Goal: Task Accomplishment & Management: Use online tool/utility

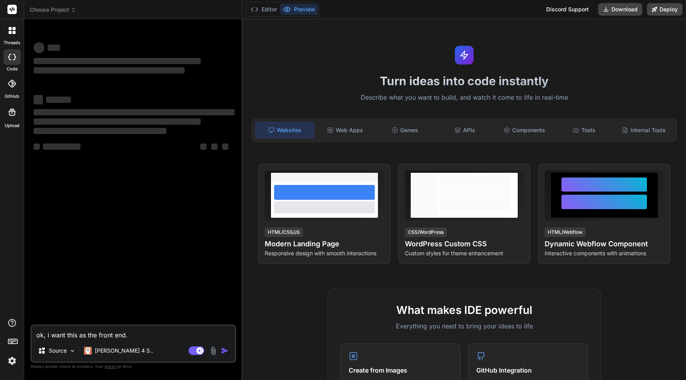
click at [71, 9] on icon at bounding box center [73, 9] width 5 height 5
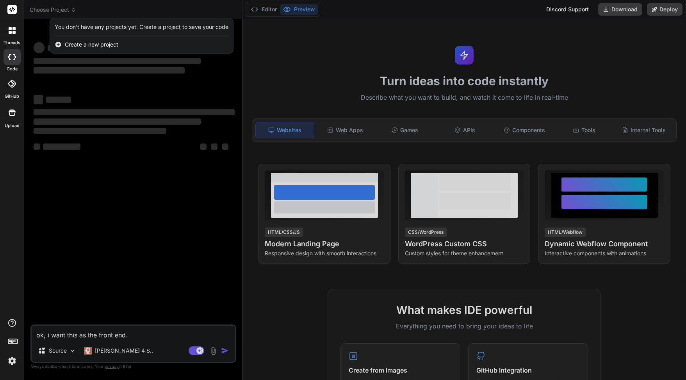
click at [80, 43] on span "Create a new project" at bounding box center [92, 45] width 54 height 8
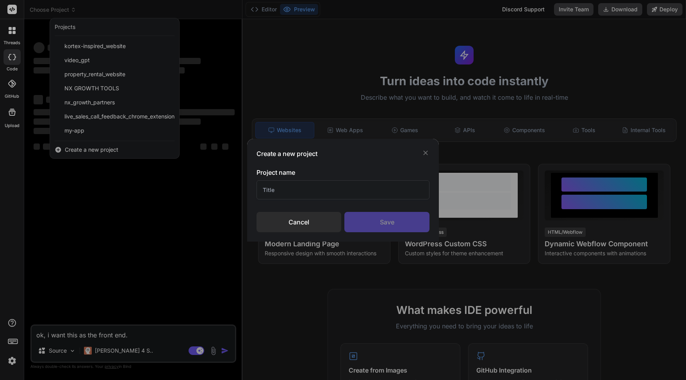
click at [320, 190] on input "text" at bounding box center [343, 189] width 173 height 19
type textarea "x"
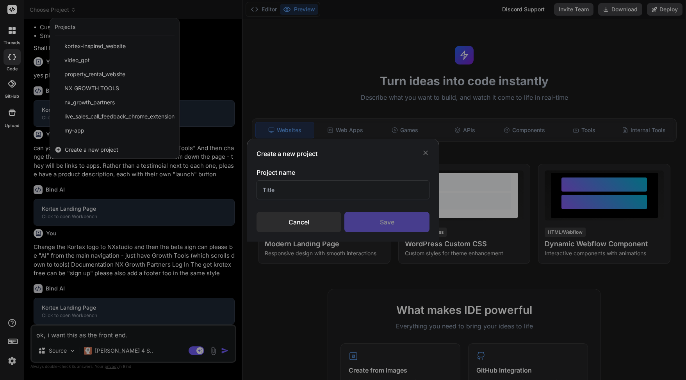
scroll to position [487, 0]
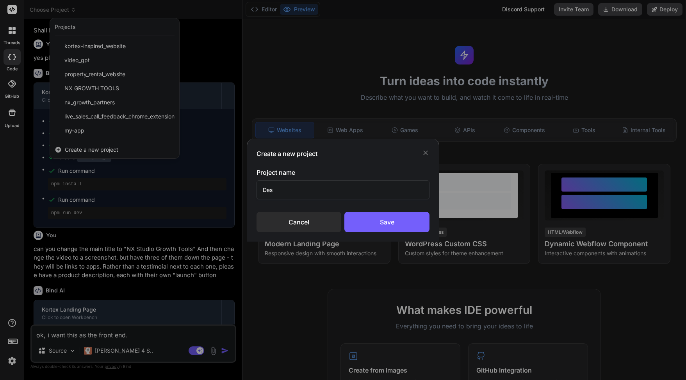
type input "Desi"
type textarea "x"
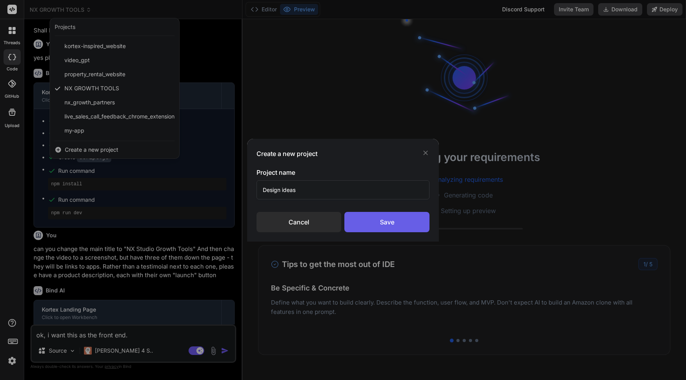
type input "Design ideas"
click at [393, 217] on div "Save" at bounding box center [387, 222] width 85 height 20
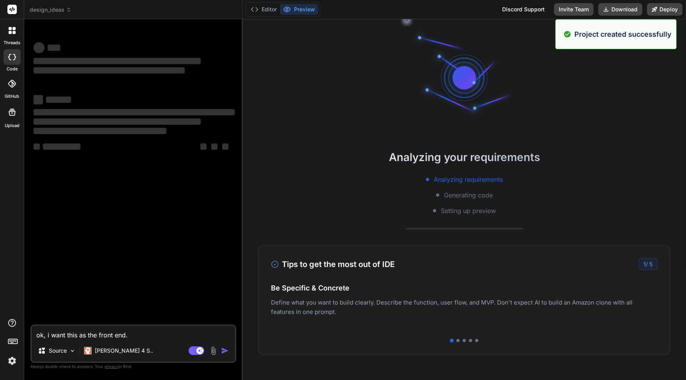
scroll to position [0, 0]
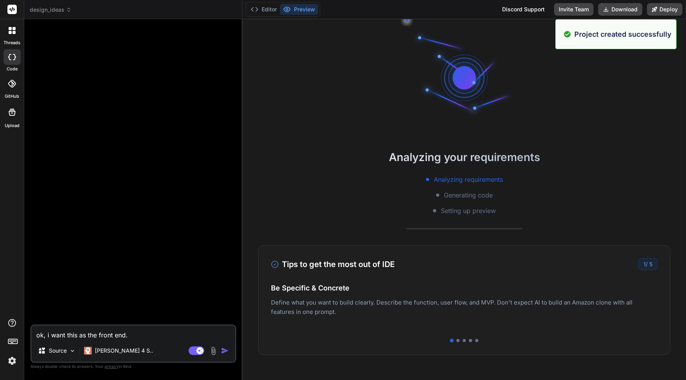
click at [140, 337] on textarea "ok, i want this as the front end." at bounding box center [133, 332] width 203 height 14
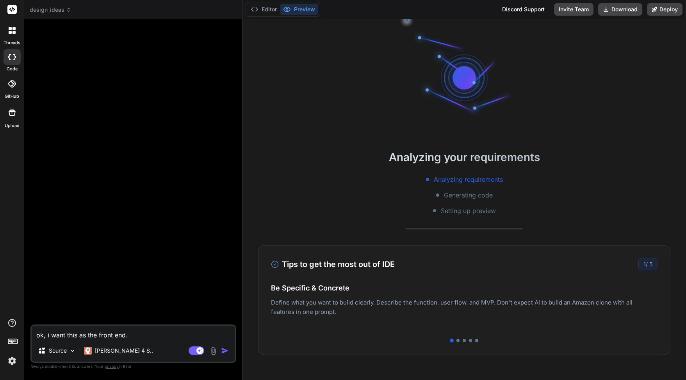
type textarea "x"
type textarea "i"
type textarea "x"
type textarea "if"
type textarea "x"
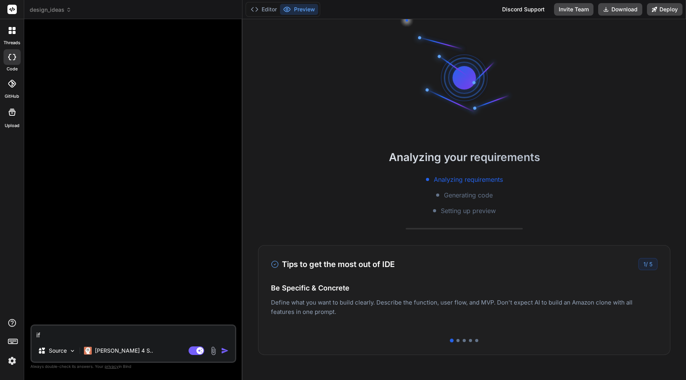
type textarea "if"
type textarea "x"
type textarea "if i"
type textarea "x"
type textarea "if i"
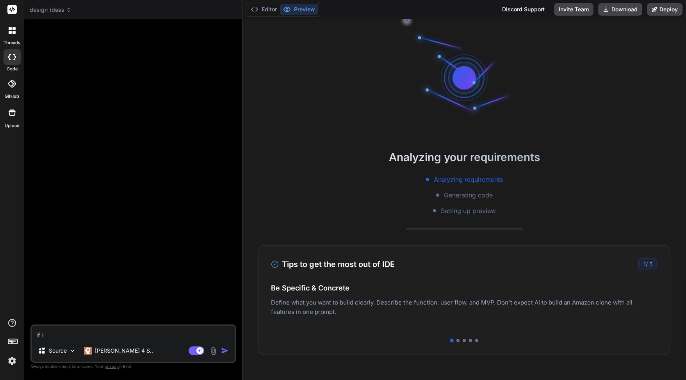
type textarea "x"
type textarea "if i s"
type textarea "x"
type textarea "if i se"
type textarea "x"
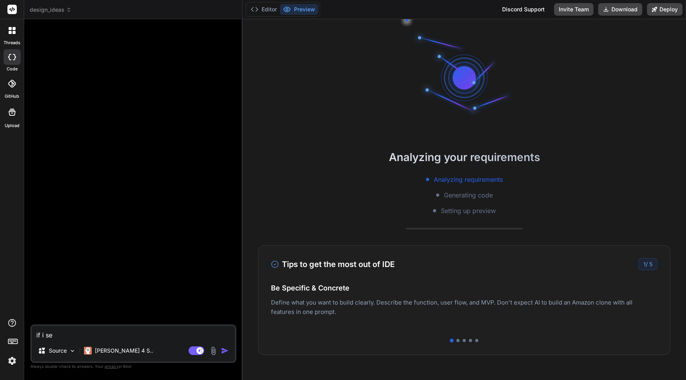
type textarea "if i sen"
type textarea "x"
type textarea "if i send"
type textarea "x"
type textarea "if i send"
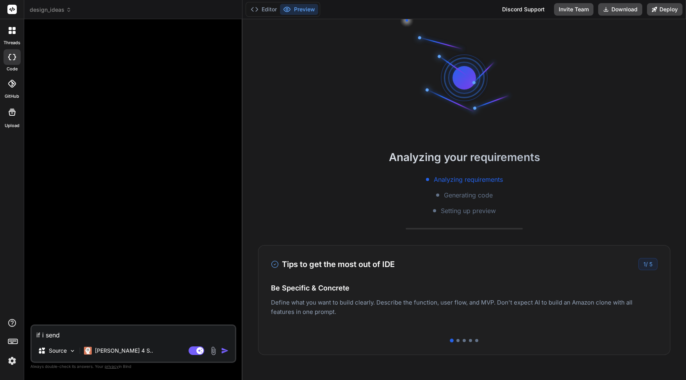
type textarea "x"
type textarea "if i send y"
type textarea "x"
type textarea "if i send yo"
type textarea "x"
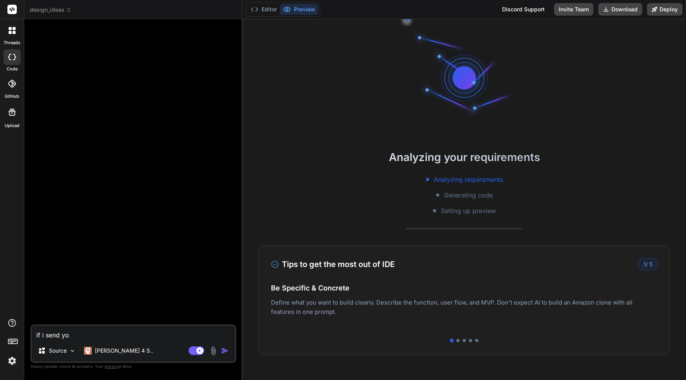
type textarea "if i send you"
type textarea "x"
type textarea "if i send you"
type textarea "x"
type textarea "if i send you a"
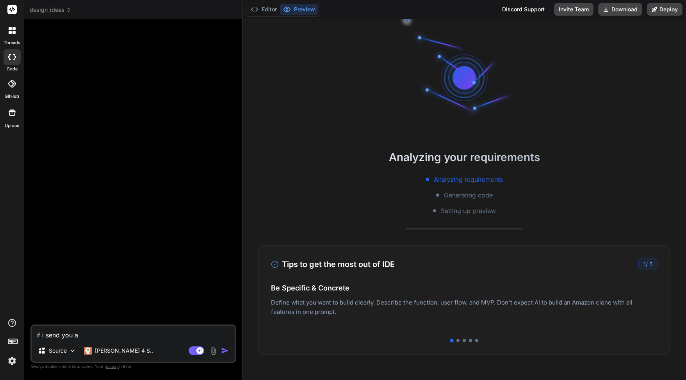
type textarea "x"
type textarea "if i send you a"
type textarea "x"
type textarea "if i send you a ur"
type textarea "x"
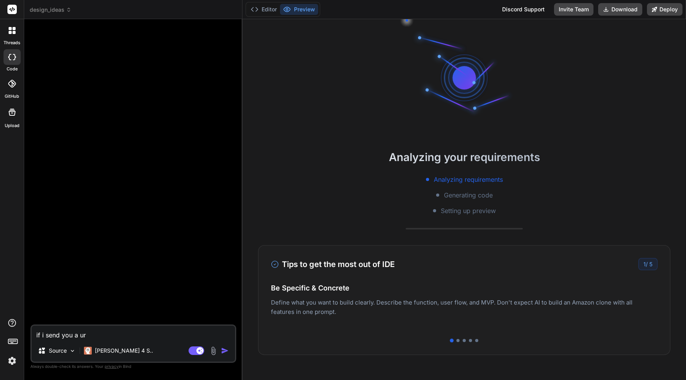
type textarea "if i send you a url"
type textarea "x"
type textarea "if i send you a url,"
type textarea "x"
type textarea "if i send you a url,"
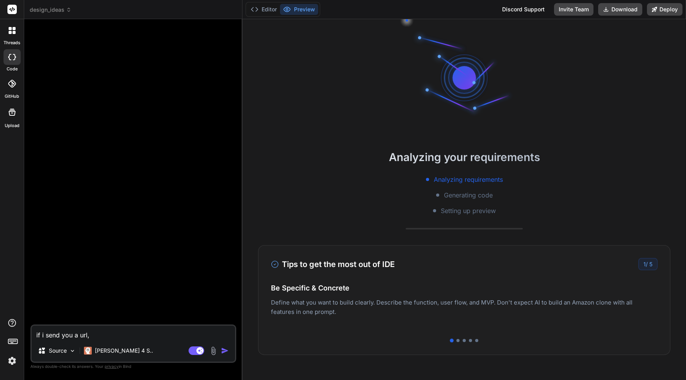
type textarea "x"
type textarea "if i send you a url, c"
type textarea "x"
type textarea "if i send you a url, ca"
type textarea "x"
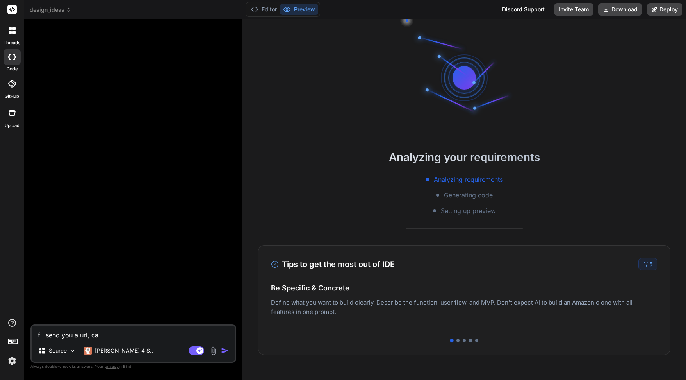
type textarea "if i send you a url, can"
type textarea "x"
type textarea "if i send you a url, can"
type textarea "x"
type textarea "if i send you a url, can y"
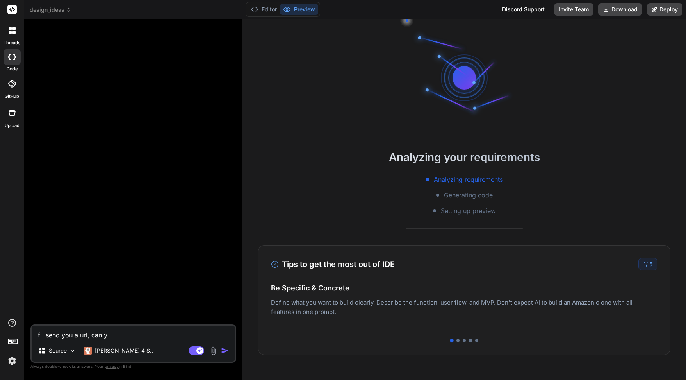
type textarea "x"
type textarea "if i send you a url, can yo"
type textarea "x"
type textarea "if i send you a url, can you"
type textarea "x"
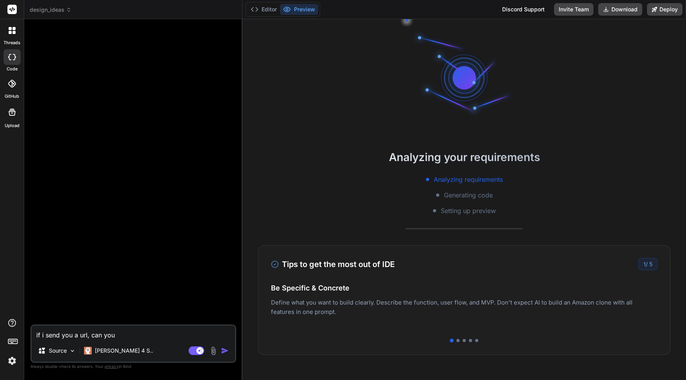
type textarea "if i send you a url, can you"
type textarea "x"
type textarea "if i send you a url, can you r"
type textarea "x"
type textarea "if i send you a url, can you re"
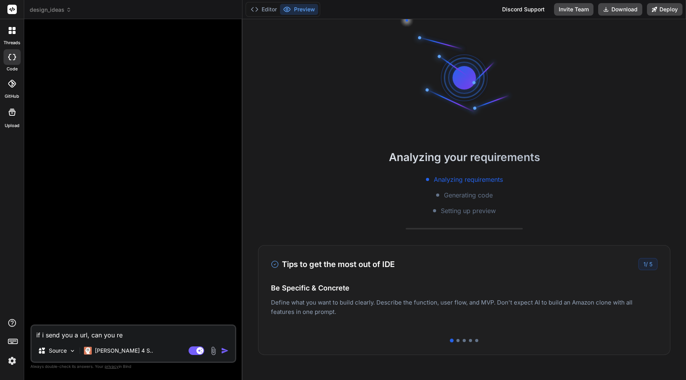
scroll to position [37, 0]
type textarea "x"
type textarea "if i send you a url, can you rec"
type textarea "x"
type textarea "if i send you a url, can you recr"
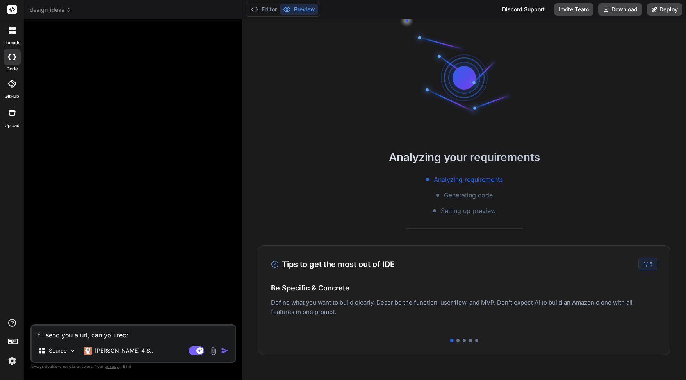
type textarea "x"
type textarea "if i send you a url, can you recrea"
type textarea "x"
type textarea "if i send you a url, can you recreat"
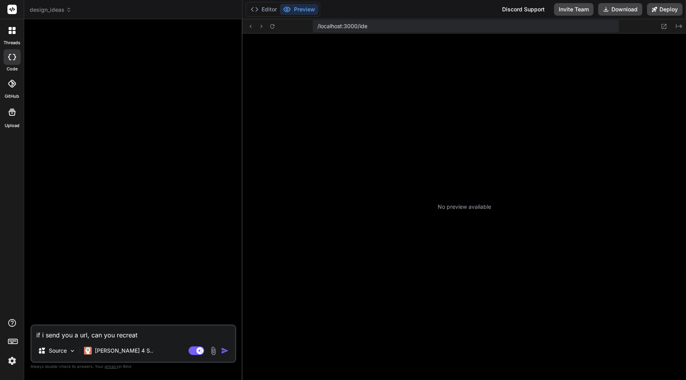
type textarea "x"
type textarea "if i send you a url, can you recreate"
type textarea "x"
type textarea "if i send you a url, can you recreate"
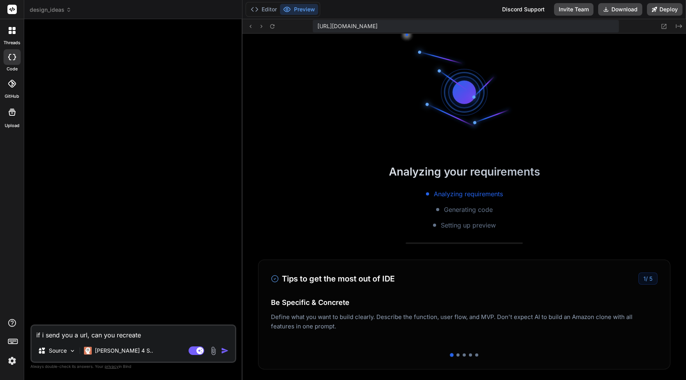
type textarea "x"
type textarea "if i send you a url, can you recreate t"
type textarea "x"
type textarea "if i send you a url, can you recreate th"
type textarea "x"
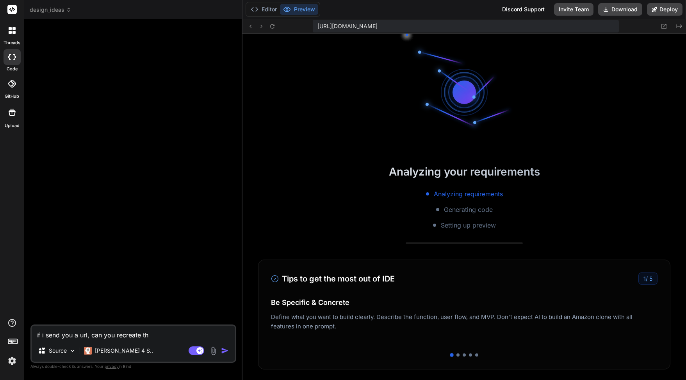
type textarea "if i send you a url, can you recreate the"
type textarea "x"
type textarea "if i send you a url, can you recreate the"
type textarea "x"
type textarea "if i send you a url, can you recreate the d"
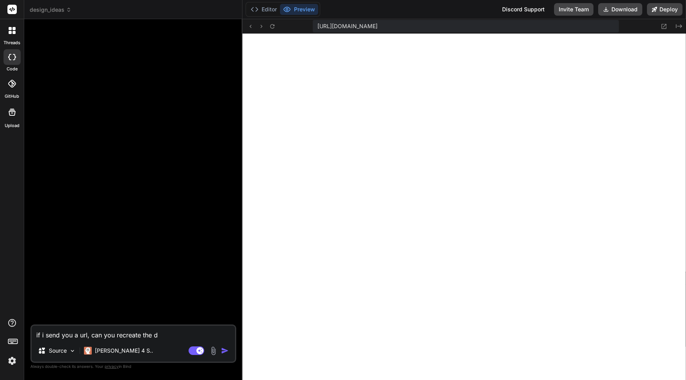
type textarea "x"
type textarea "if i send you a url, can you recreate the de"
type textarea "x"
type textarea "if i send you a url, can you recreate the des"
type textarea "x"
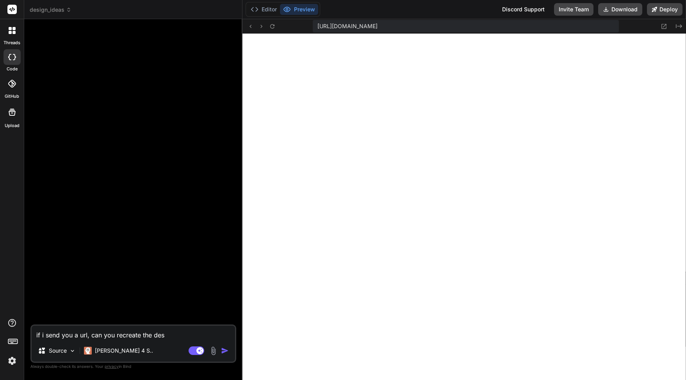
type textarea "if i send you a url, can you recreate the desi"
type textarea "x"
type textarea "if i send you a url, can you recreate the desig"
type textarea "x"
type textarea "if i send you a url, can you recreate the design"
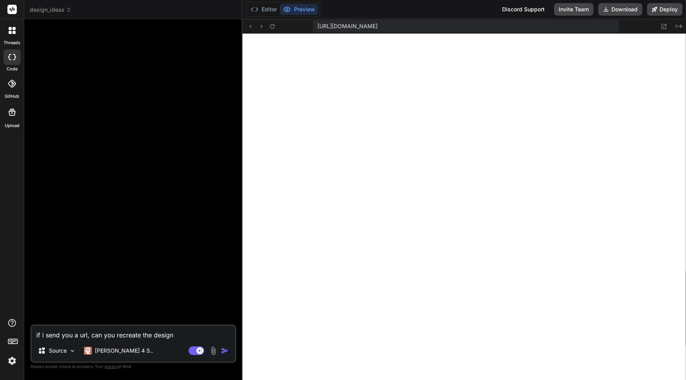
scroll to position [267, 0]
type textarea "x"
type textarea "if i send you a url, can you recreate the design"
type textarea "x"
type textarea "if i send you a url, can you recreate the design"
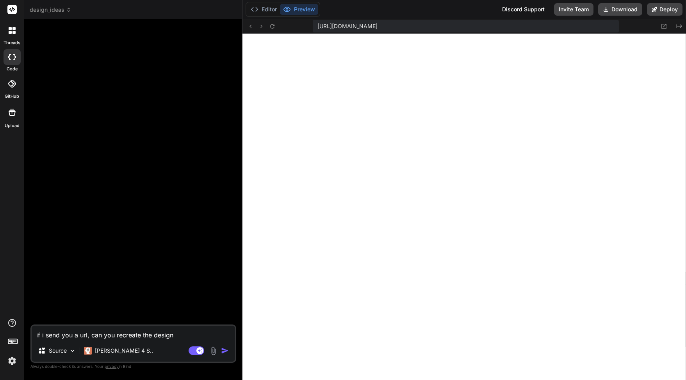
type textarea "x"
type textarea "if i send you a url, can you recreate the design?"
click at [50, 91] on div "🎉 Your Preview is Ready! Tap to view your project preview View Preview" at bounding box center [134, 174] width 204 height 299
click at [59, 7] on span "design_ideas" at bounding box center [51, 10] width 42 height 8
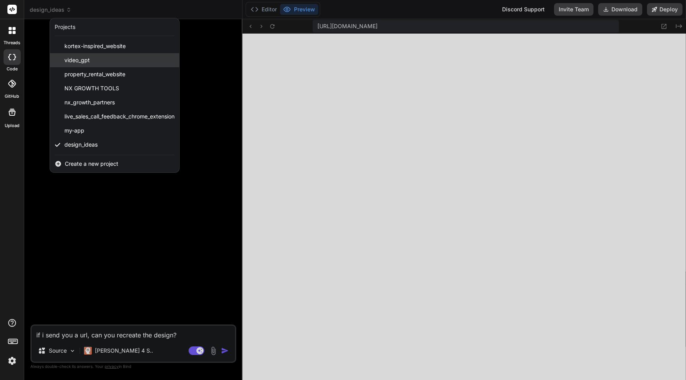
click at [80, 58] on span "video_gpt" at bounding box center [76, 60] width 25 height 8
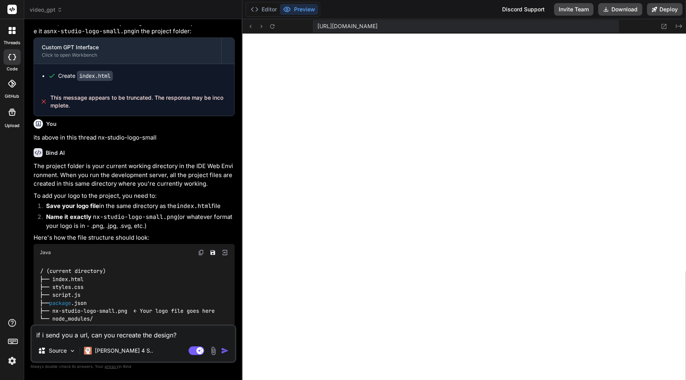
scroll to position [844, 0]
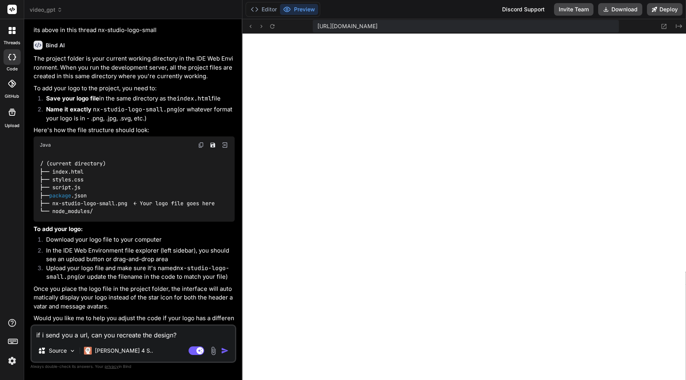
click at [179, 338] on textarea "if i send you a url, can you recreate the design?" at bounding box center [133, 332] width 203 height 14
type textarea "x"
type textarea "if i send you a url, can you recreate the design?"
type textarea "x"
type textarea "if i send you a url, can you recreate the design?"
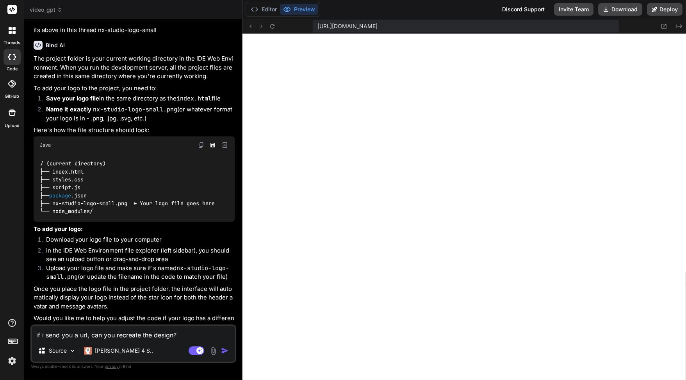
type textarea "x"
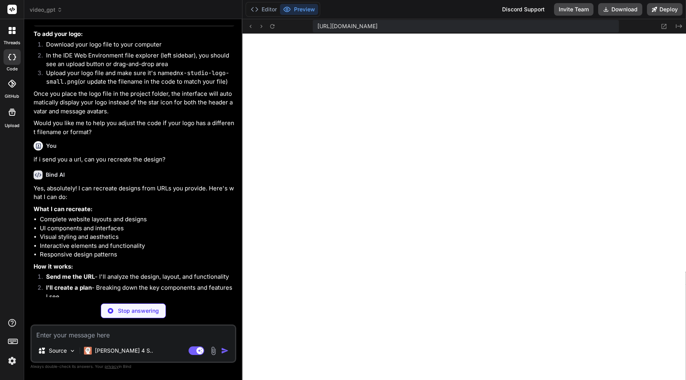
scroll to position [1049, 0]
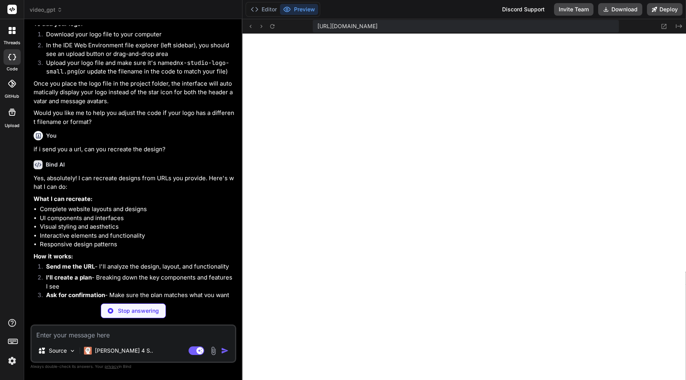
click at [154, 340] on div "Source Claude 4 S.. Agent Mode. When this toggle is activated, AI automatically…" at bounding box center [133, 343] width 206 height 38
click at [124, 330] on textarea at bounding box center [133, 332] width 203 height 14
paste textarea "[URL][DOMAIN_NAME]"
type textarea "x"
type textarea "[URL][DOMAIN_NAME]"
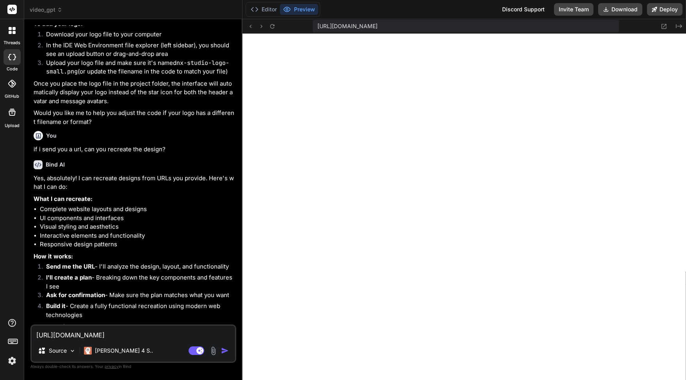
type textarea "x"
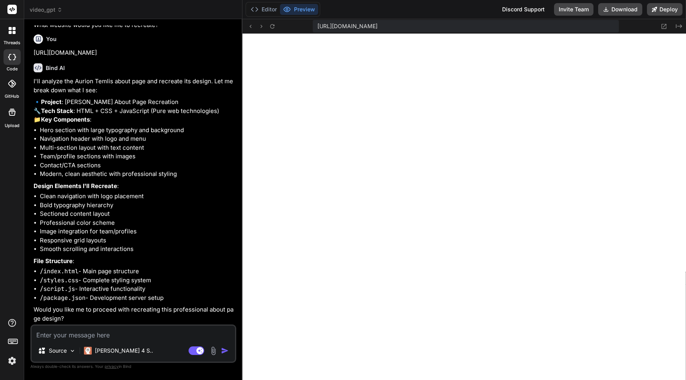
scroll to position [1477, 0]
click at [150, 333] on textarea at bounding box center [133, 332] width 203 height 14
type textarea "x"
type textarea "y"
type textarea "x"
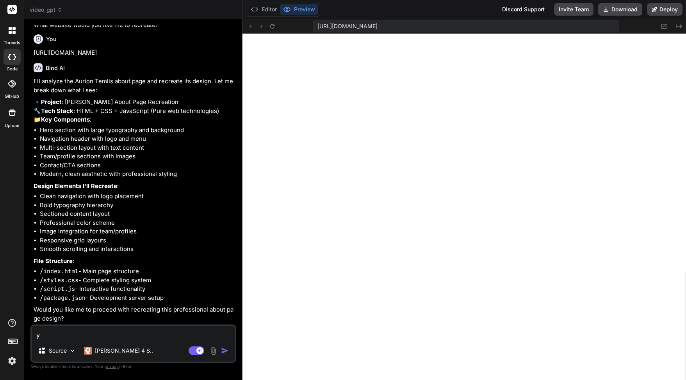
type textarea "ye"
type textarea "x"
type textarea "yes"
type textarea "x"
type textarea "yes"
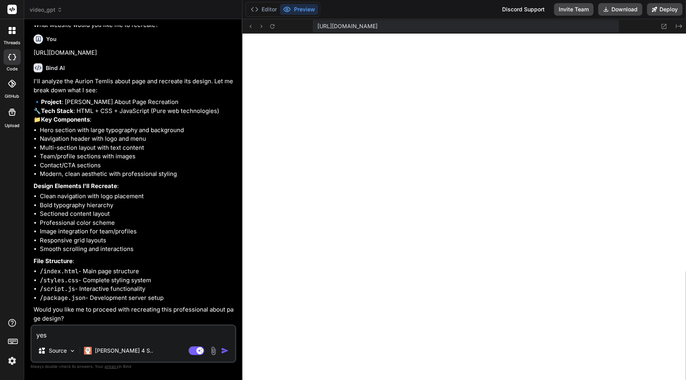
type textarea "x"
type textarea "yes p"
type textarea "x"
type textarea "yes pl"
type textarea "x"
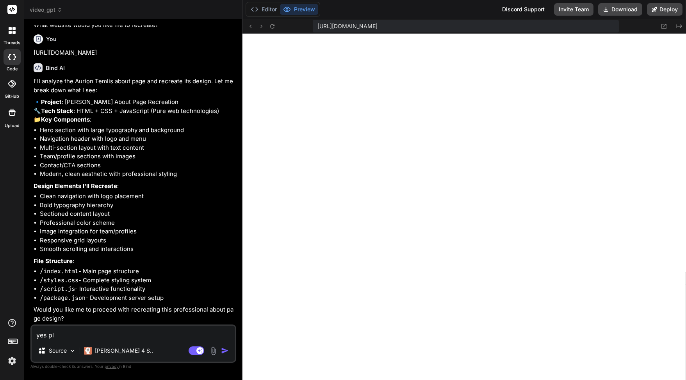
type textarea "yes ple"
type textarea "x"
type textarea "yes plea"
type textarea "x"
type textarea "yes pleas"
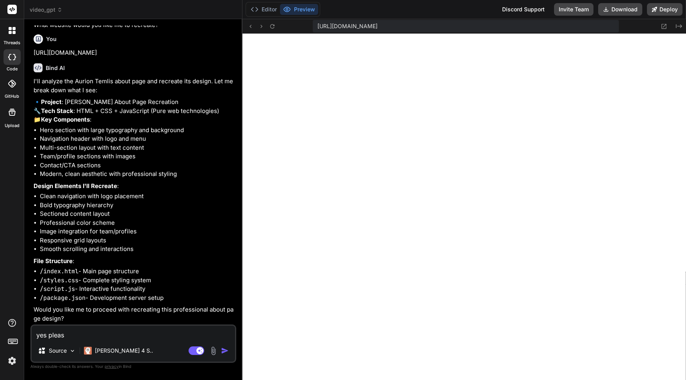
type textarea "x"
type textarea "yes please"
type textarea "x"
type textarea "yes please,"
type textarea "x"
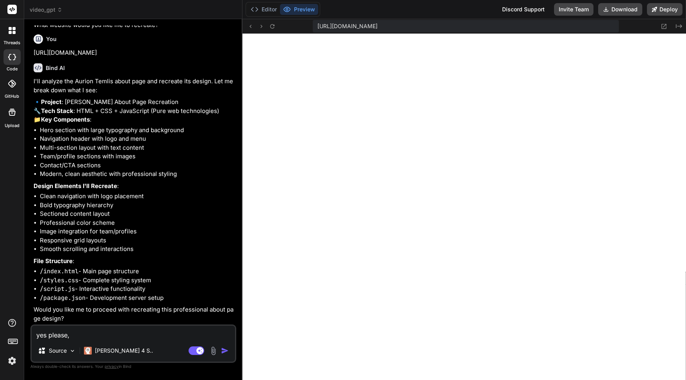
type textarea "yes please,"
type textarea "x"
type textarea "yes please, f"
type textarea "x"
type textarea "yes please, fo"
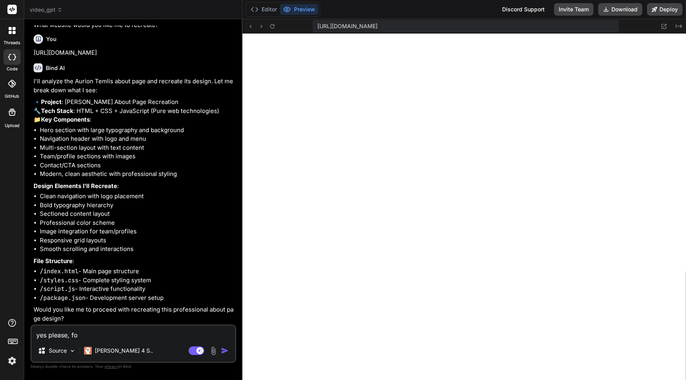
type textarea "x"
type textarea "yes please, fol"
type textarea "x"
type textarea "yes please, fo"
type textarea "x"
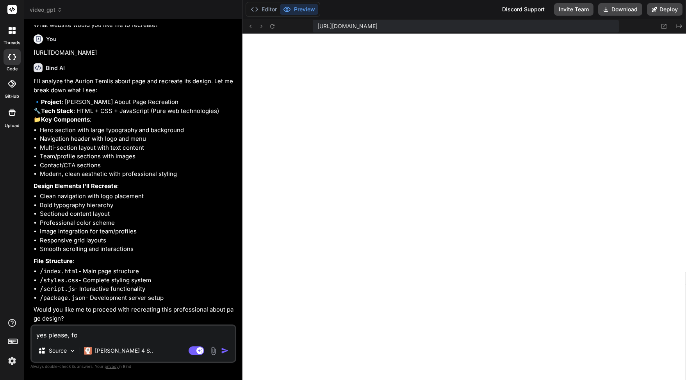
type textarea "yes please, fol"
type textarea "x"
type textarea "yes please, foll"
type textarea "x"
type textarea "yes please, follo"
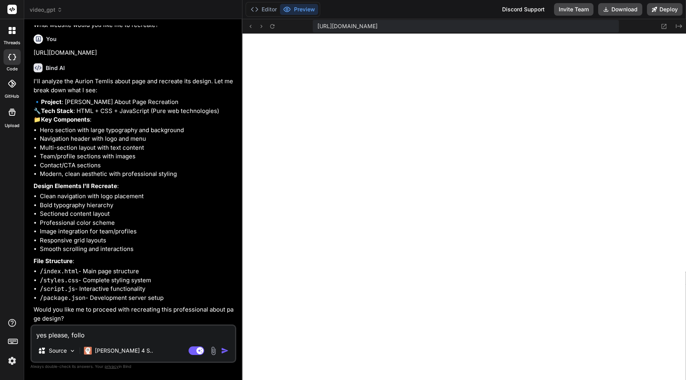
type textarea "x"
type textarea "yes please, follow"
type textarea "x"
type textarea "yes please, follow"
type textarea "x"
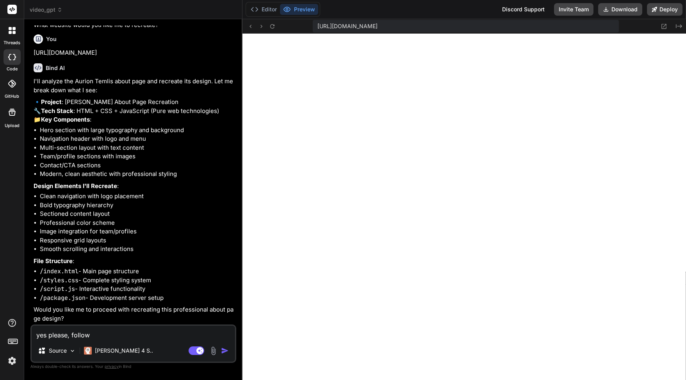
type textarea "yes please, follow t"
type textarea "x"
type textarea "yes please, follow th"
type textarea "x"
type textarea "yes please, follow the"
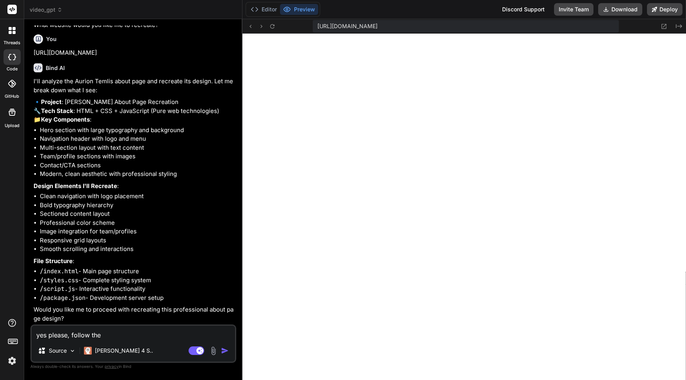
type textarea "x"
type textarea "yes please, follow the"
type textarea "x"
type textarea "yes please, follow the s"
type textarea "x"
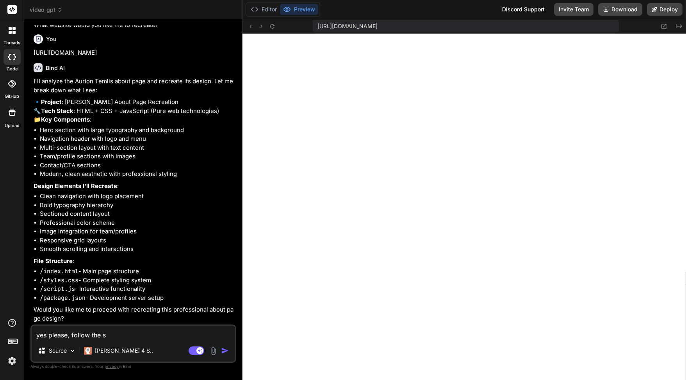
type textarea "yes please, follow the sy"
type textarea "x"
type textarea "yes please, follow the s"
type textarea "x"
type textarea "yes please, follow the st"
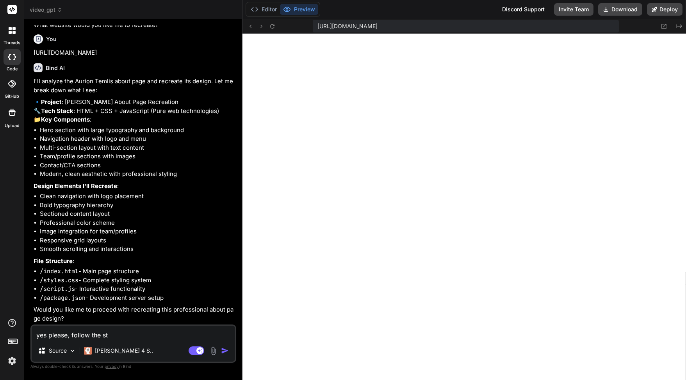
type textarea "x"
type textarea "yes please, follow the sty"
type textarea "x"
type textarea "yes please, follow the styl"
type textarea "x"
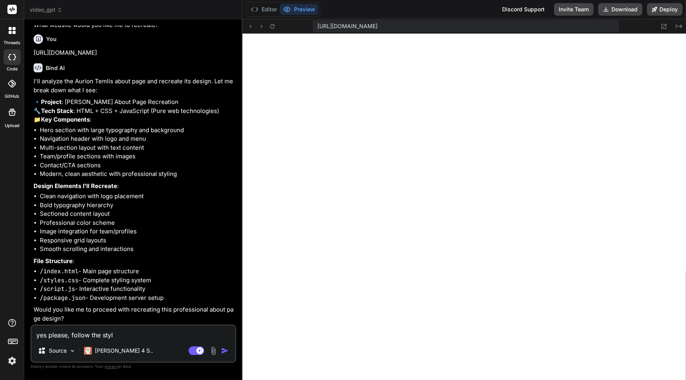
type textarea "yes please, follow the style"
type textarea "x"
type textarea "yes please, follow the style"
type textarea "x"
type textarea "yes please, follow the style f"
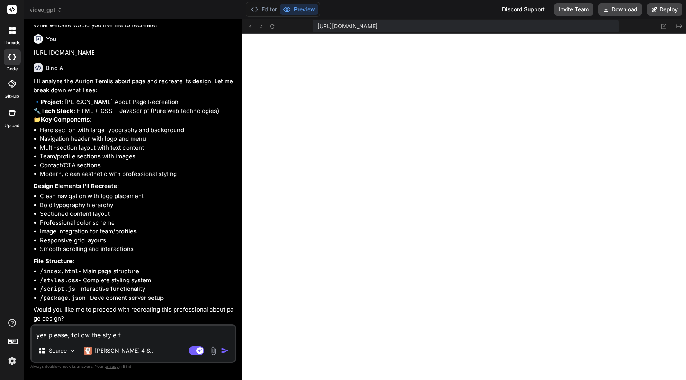
type textarea "x"
type textarea "yes please, follow the style fo"
type textarea "x"
type textarea "yes please, follow the style fo"
type textarea "x"
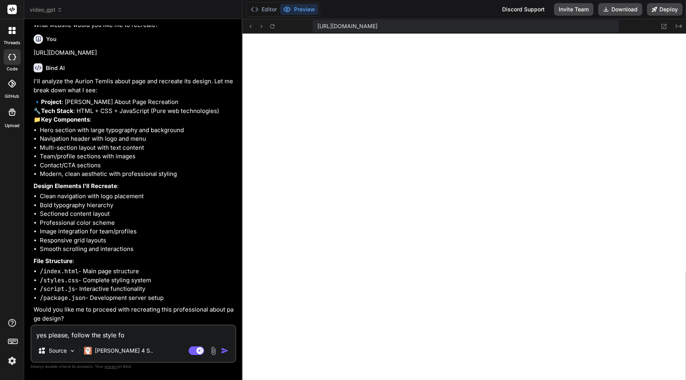
type textarea "yes please, follow the style fo t"
type textarea "x"
type textarea "yes please, follow the style fo th"
type textarea "x"
type textarea "yes please, follow the style fo the"
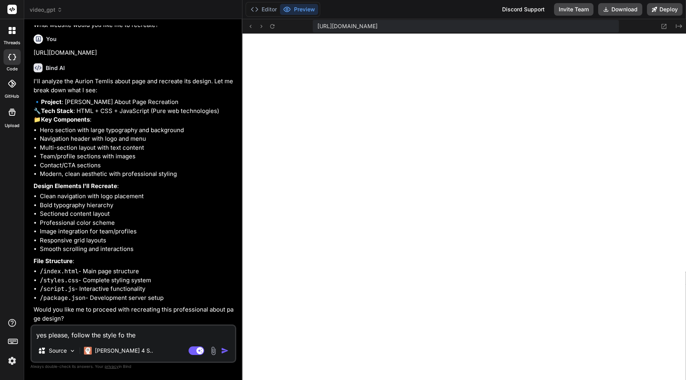
type textarea "x"
type textarea "yes please, follow the style fo the"
type textarea "x"
type textarea "yes please, follow the style fo the"
type textarea "x"
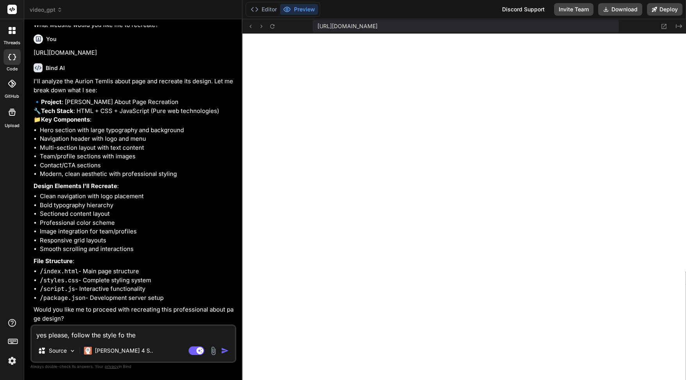
type textarea "yes please, follow the style fo th"
type textarea "x"
type textarea "yes please, follow the style fo t"
type textarea "x"
type textarea "yes please, follow the style fo"
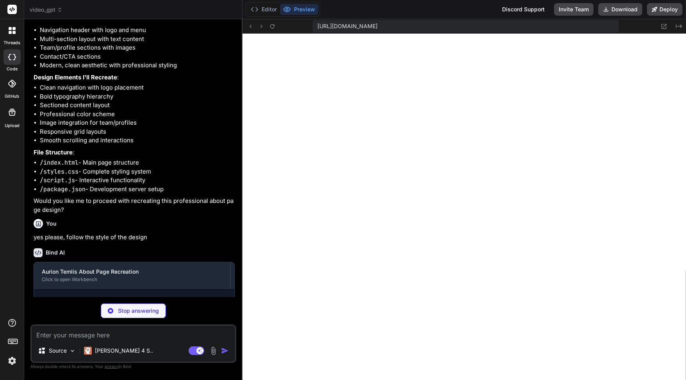
scroll to position [1601, 0]
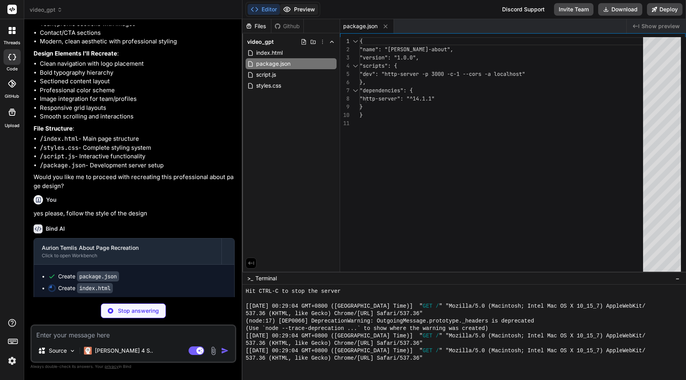
click at [300, 7] on button "Preview" at bounding box center [299, 9] width 38 height 11
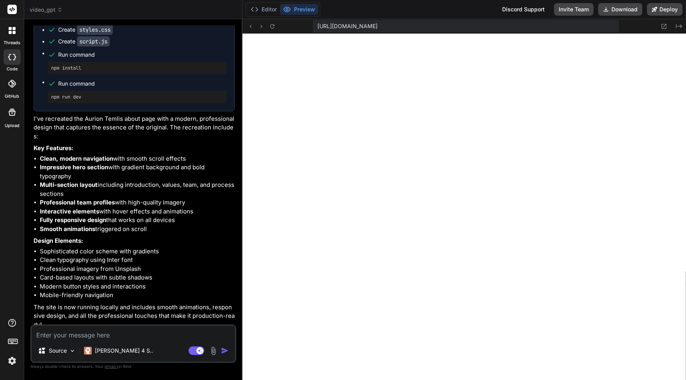
scroll to position [1886, 0]
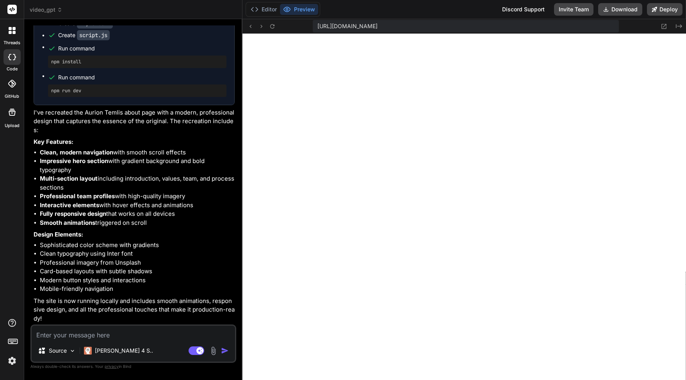
click at [131, 330] on textarea at bounding box center [133, 332] width 203 height 14
paste textarea "shadcn/ui + Tailwind"
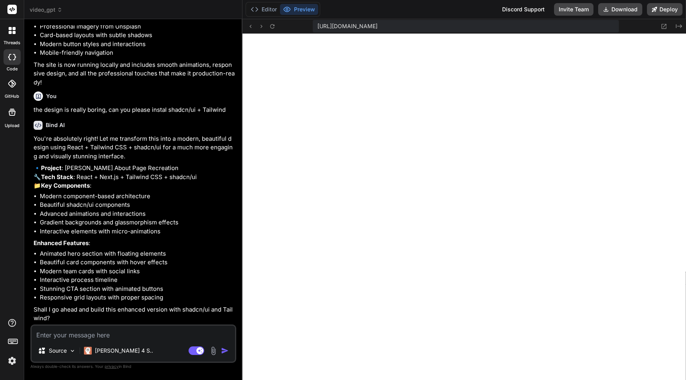
scroll to position [2139, 0]
click at [150, 333] on textarea at bounding box center [133, 332] width 203 height 14
click at [155, 334] on textarea at bounding box center [133, 332] width 203 height 14
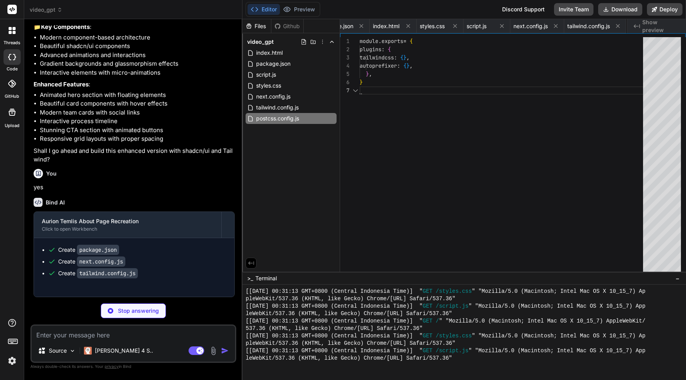
scroll to position [49, 0]
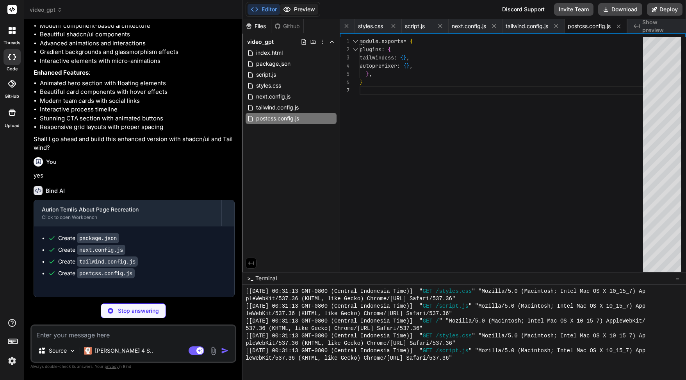
click at [304, 10] on button "Preview" at bounding box center [299, 9] width 38 height 11
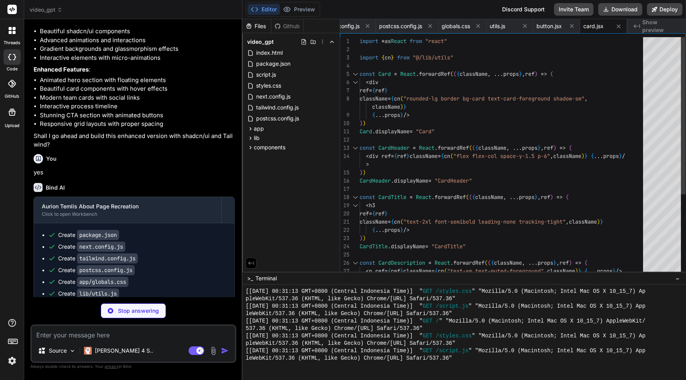
scroll to position [0, 323]
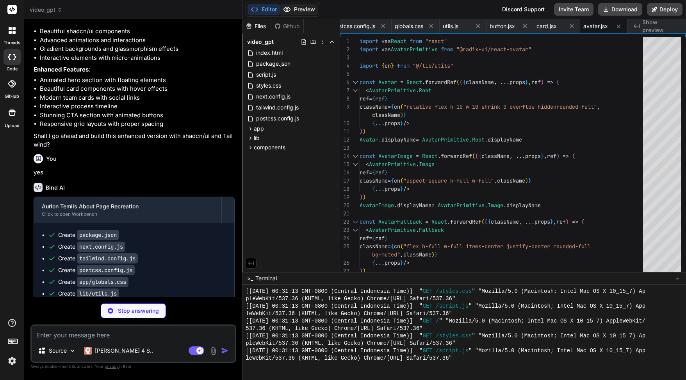
click at [299, 9] on button "Preview" at bounding box center [299, 9] width 38 height 11
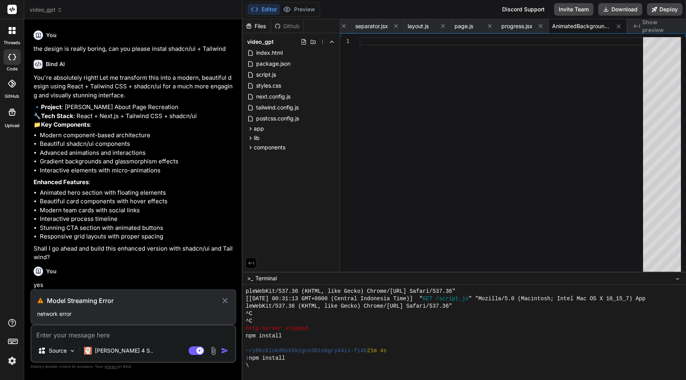
scroll to position [2200, 0]
click at [128, 339] on div "Source Claude 4 S.. Agent Mode. When this toggle is activated, AI automatically…" at bounding box center [133, 343] width 206 height 38
click at [132, 335] on textarea at bounding box center [133, 332] width 203 height 14
click at [132, 341] on div "Source Claude 4 S.. Agent Mode. When this toggle is activated, AI automatically…" at bounding box center [133, 343] width 206 height 38
click at [125, 336] on textarea at bounding box center [133, 332] width 203 height 14
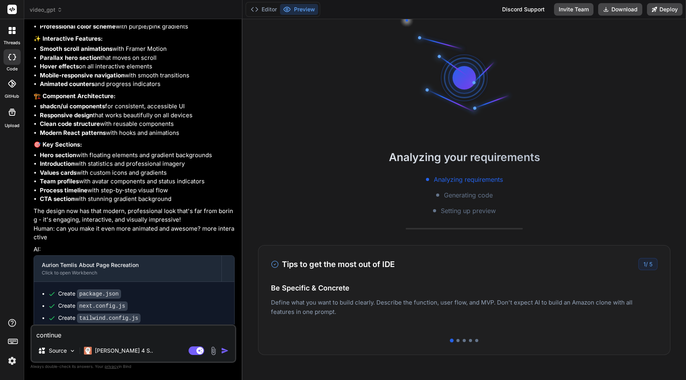
scroll to position [2098, 0]
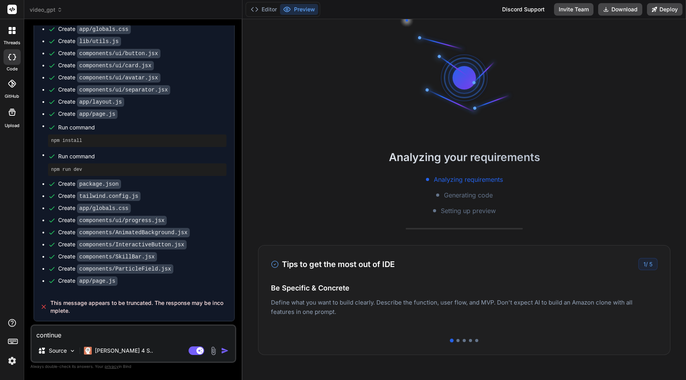
type textarea "x"
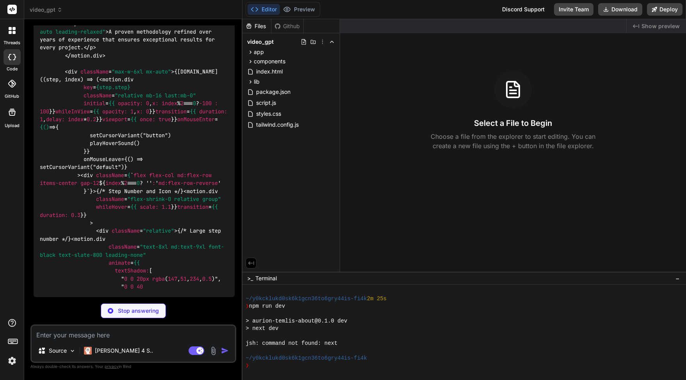
scroll to position [11782, 0]
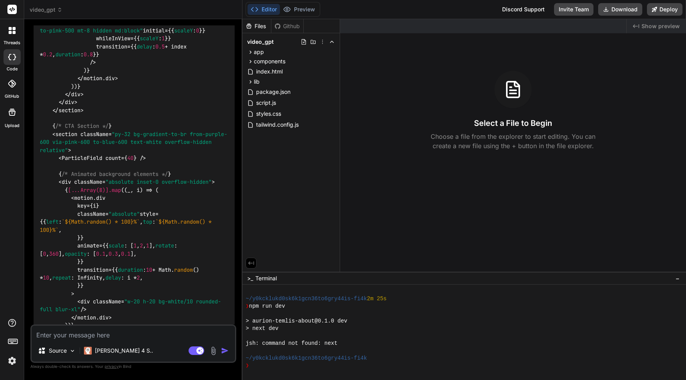
type textarea "x"
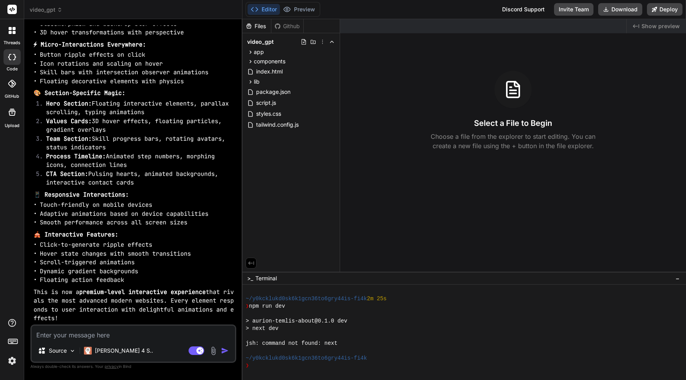
scroll to position [15025, 0]
click at [223, 349] on img "button" at bounding box center [225, 350] width 8 height 8
click at [339, 369] on div "❯" at bounding box center [461, 365] width 431 height 7
click at [144, 338] on textarea at bounding box center [133, 332] width 203 height 14
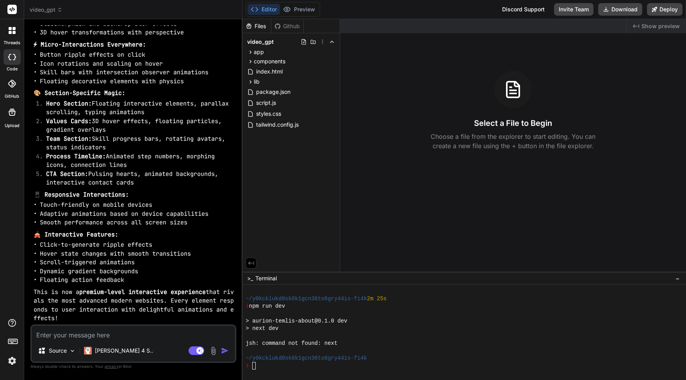
type textarea "c"
type textarea "x"
type textarea "co"
type textarea "x"
type textarea "con"
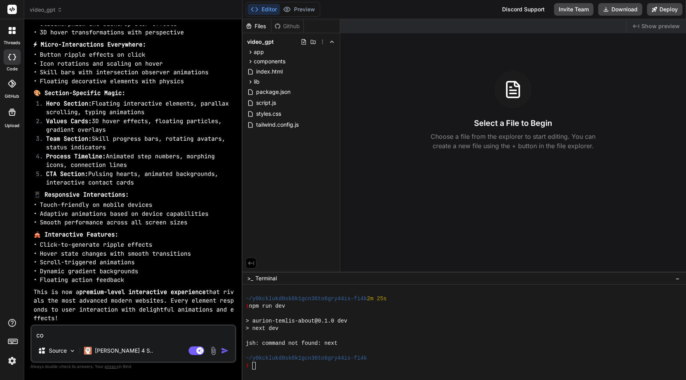
type textarea "x"
type textarea "cont"
type textarea "x"
type textarea "conti"
type textarea "x"
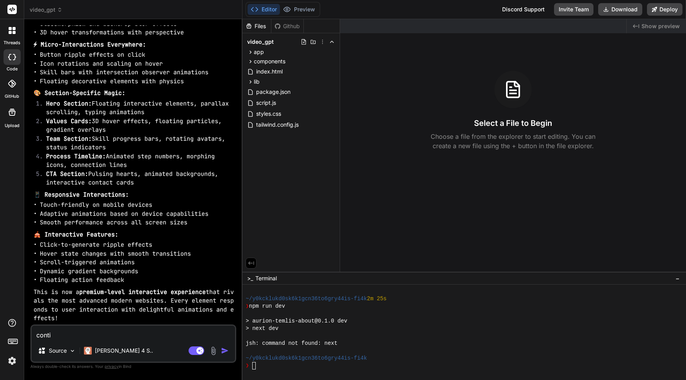
type textarea "contin"
type textarea "x"
type textarea "continu"
type textarea "x"
type textarea "continue"
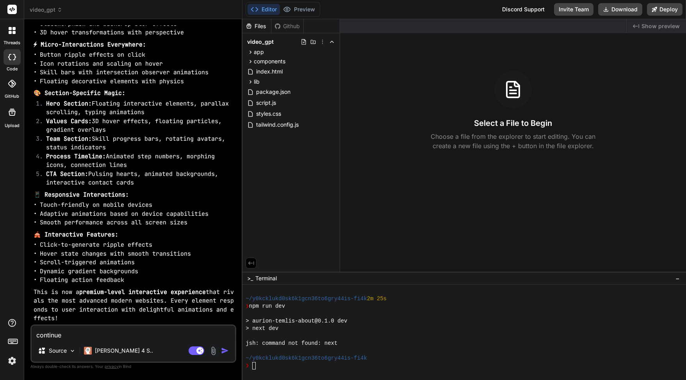
type textarea "x"
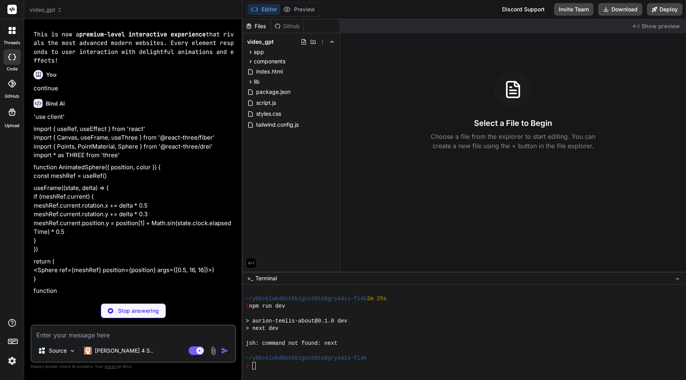
scroll to position [15276, 0]
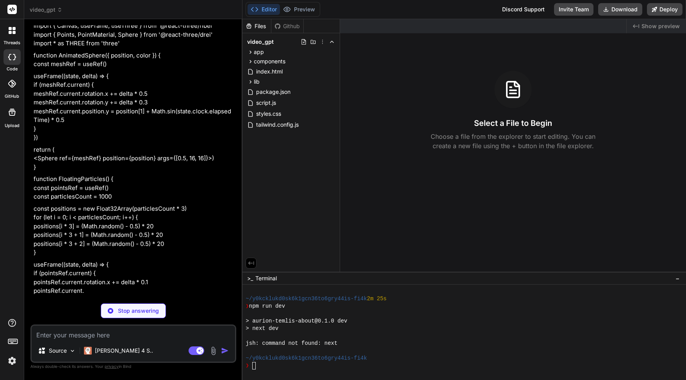
type textarea "x"
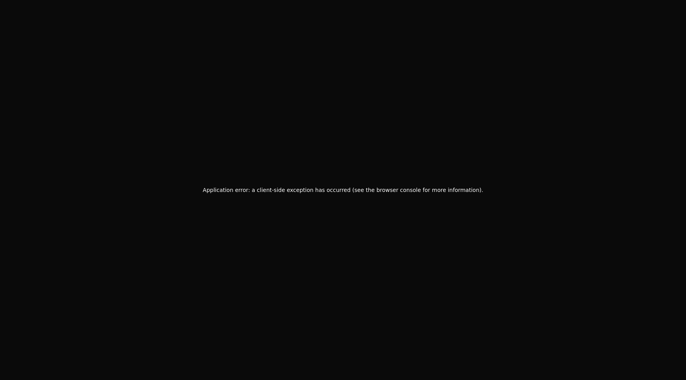
click at [190, 256] on div "Application error: a client-side exception has occurred (see the browser consol…" at bounding box center [343, 190] width 686 height 380
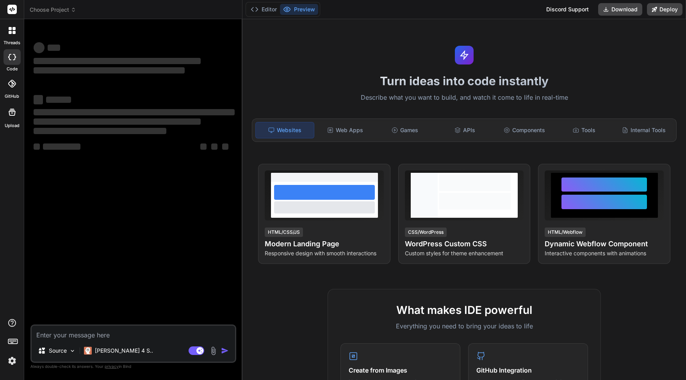
type textarea "x"
